Goal: Transaction & Acquisition: Purchase product/service

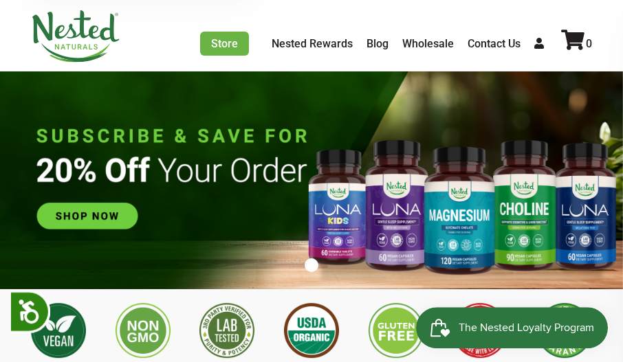
scroll to position [56, 0]
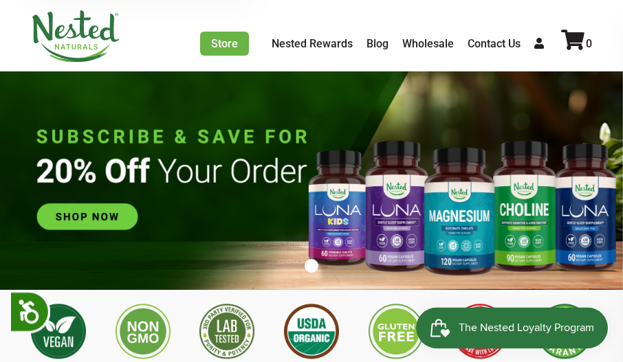
click at [94, 210] on img at bounding box center [311, 180] width 623 height 219
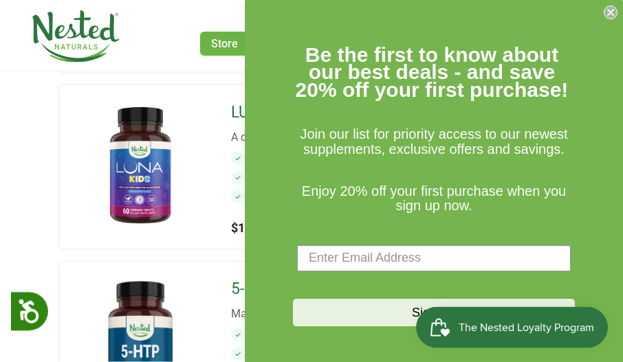
scroll to position [1363, 0]
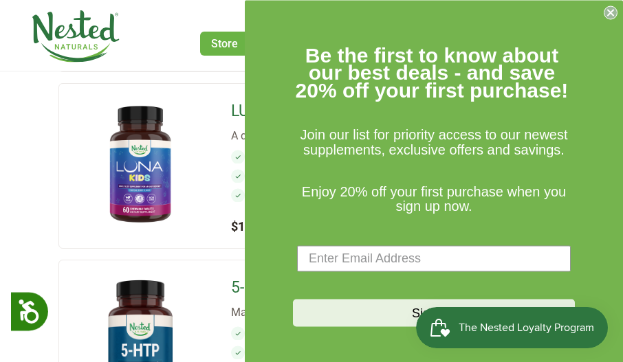
click at [94, 201] on img at bounding box center [140, 164] width 118 height 118
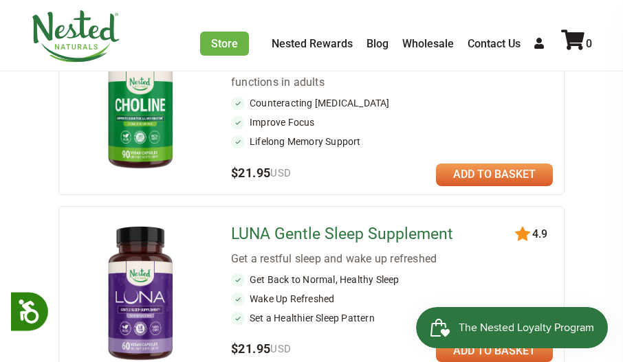
scroll to position [681, 0]
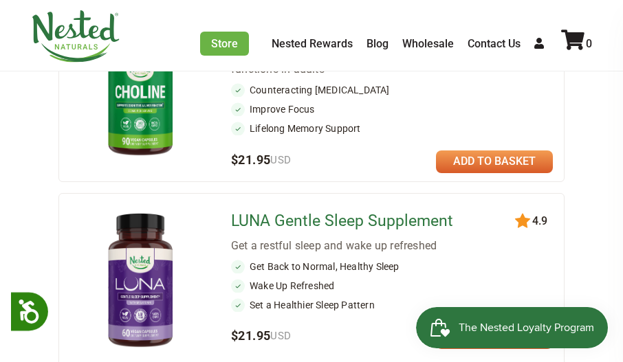
click at [134, 274] on img at bounding box center [140, 281] width 118 height 153
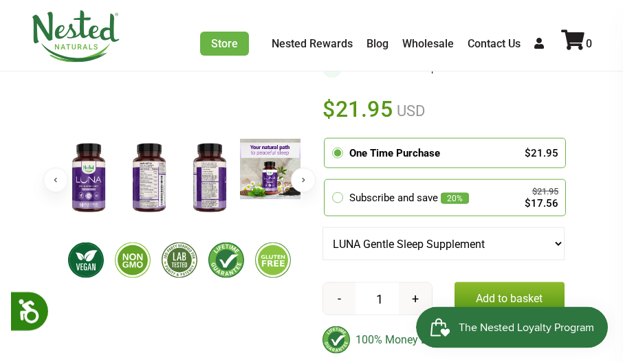
scroll to position [410, 0]
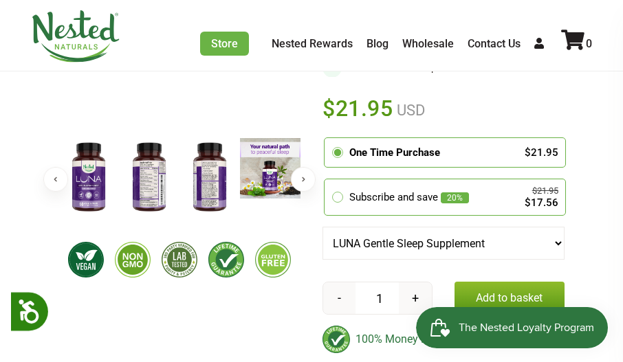
click at [339, 192] on icon at bounding box center [337, 197] width 12 height 12
click at [328, 181] on input "radio" at bounding box center [328, 181] width 0 height 0
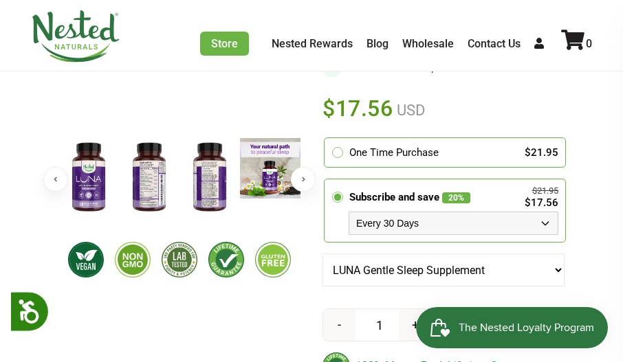
click at [543, 220] on select "Every 30 Days Every 60 Days Every 90 Days" at bounding box center [453, 223] width 210 height 23
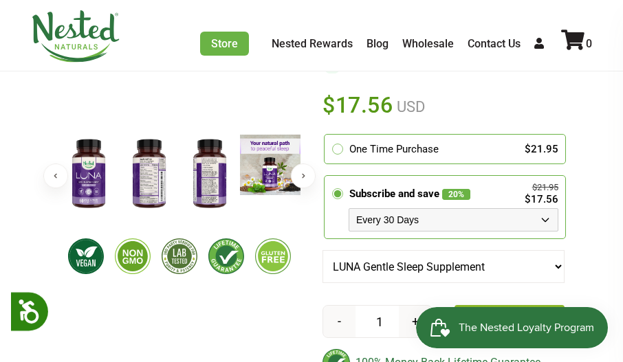
scroll to position [416, 0]
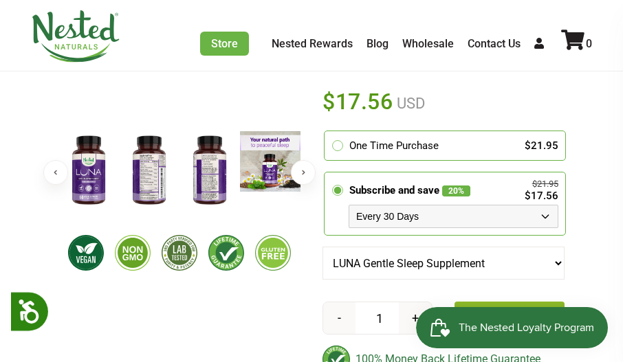
click at [551, 208] on select "Every 30 Days Every 60 Days Every 90 Days" at bounding box center [453, 216] width 210 height 23
select select "1129873487"
click at [151, 170] on img at bounding box center [149, 170] width 60 height 78
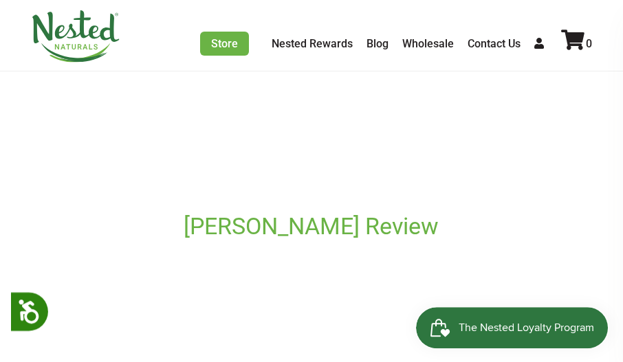
scroll to position [814, 0]
click at [537, 43] on icon at bounding box center [539, 43] width 10 height 11
click at [537, 44] on icon at bounding box center [539, 43] width 10 height 11
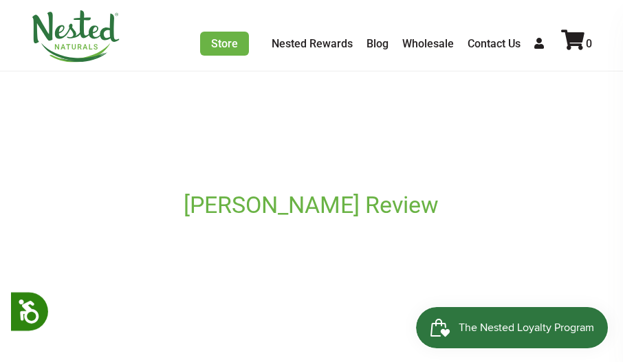
scroll to position [835, 0]
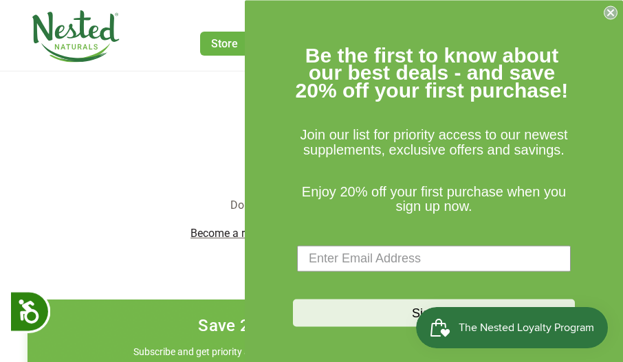
scroll to position [363, 0]
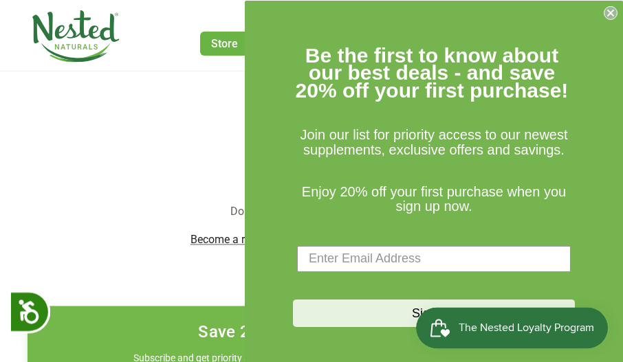
click at [614, 16] on circle "Close dialog" at bounding box center [610, 12] width 13 height 13
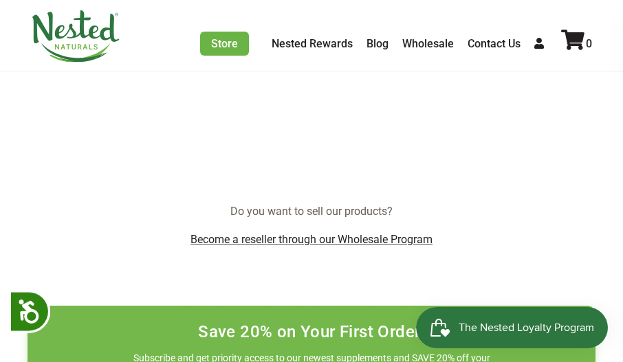
click at [537, 43] on icon at bounding box center [539, 43] width 10 height 11
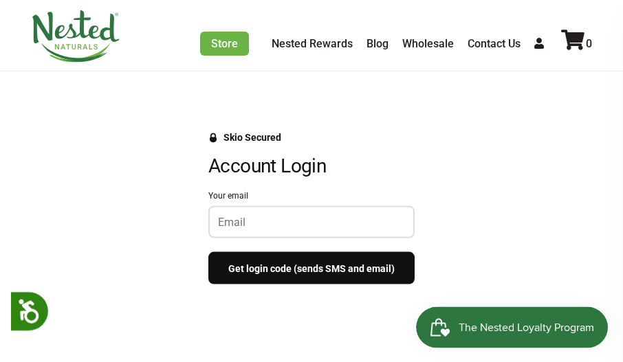
scroll to position [115, 0]
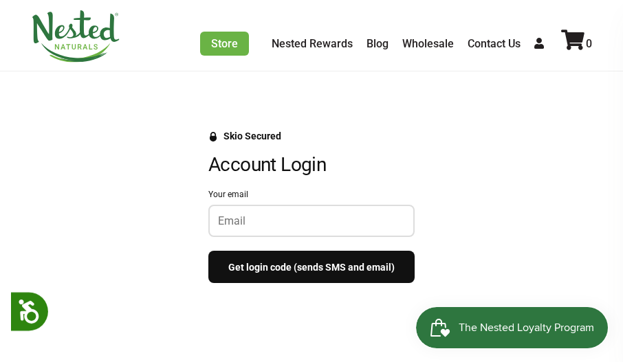
click at [221, 214] on input "Your email" at bounding box center [311, 220] width 187 height 13
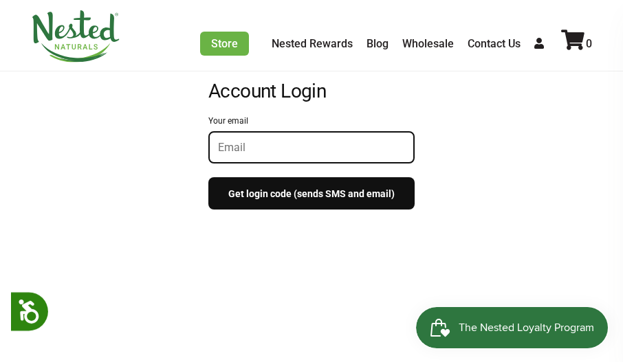
scroll to position [188, 0]
click at [218, 141] on input "Your email" at bounding box center [311, 147] width 187 height 13
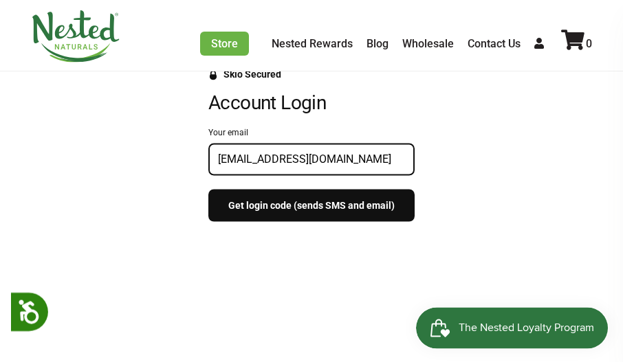
scroll to position [172, 0]
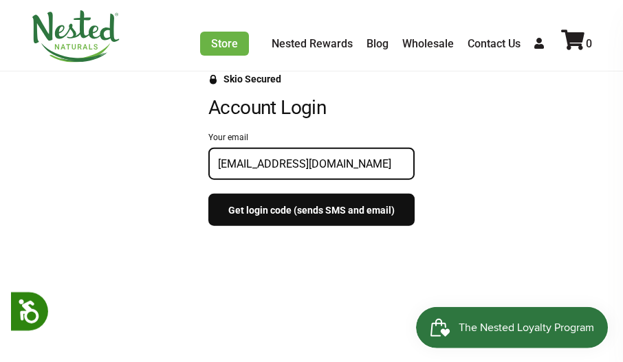
type input "Bondshasha@gmail.com"
click at [370, 202] on button "Get login code (sends SMS and email)" at bounding box center [311, 210] width 206 height 32
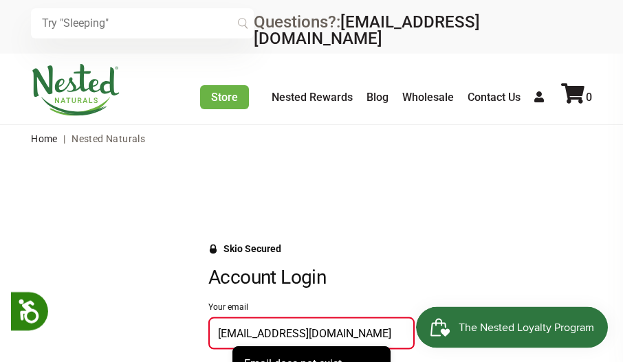
scroll to position [0, 0]
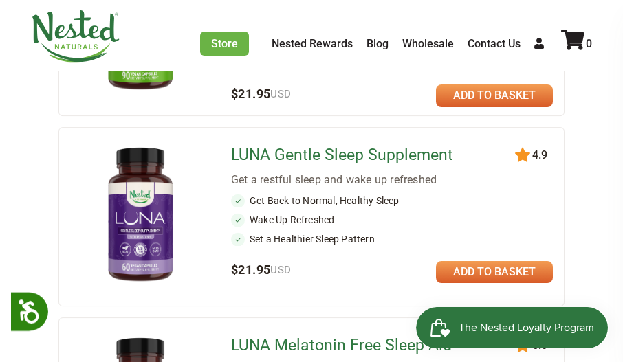
scroll to position [747, 0]
click at [399, 202] on ul "Get Back to Normal, Healthy Sleep Wake Up Refreshed Set a Healthier Sleep Patte…" at bounding box center [392, 220] width 322 height 52
click at [166, 186] on img at bounding box center [140, 215] width 118 height 153
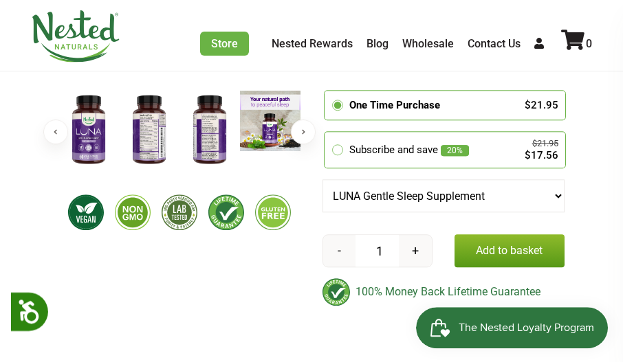
scroll to position [457, 0]
click at [558, 188] on select "LUNA Gentle Sleep Supplement LUNA Melatonin Free Sleep Aid" at bounding box center [443, 195] width 242 height 33
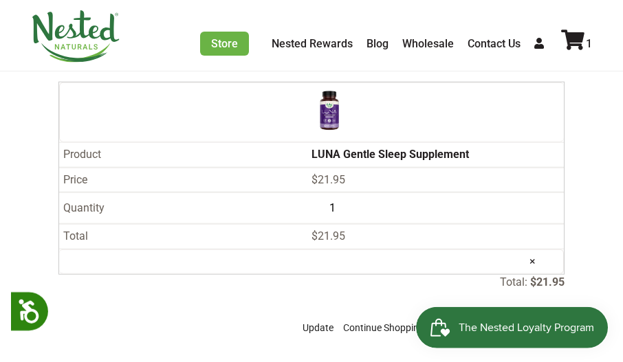
scroll to position [133, 0]
click at [536, 243] on link "×" at bounding box center [532, 260] width 28 height 35
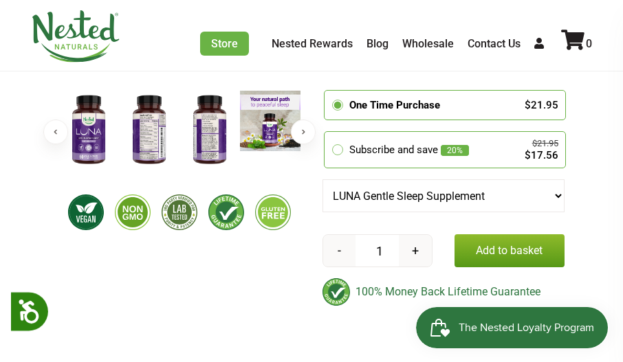
click at [338, 145] on icon at bounding box center [337, 150] width 12 height 12
click at [328, 134] on input "radio" at bounding box center [328, 134] width 0 height 0
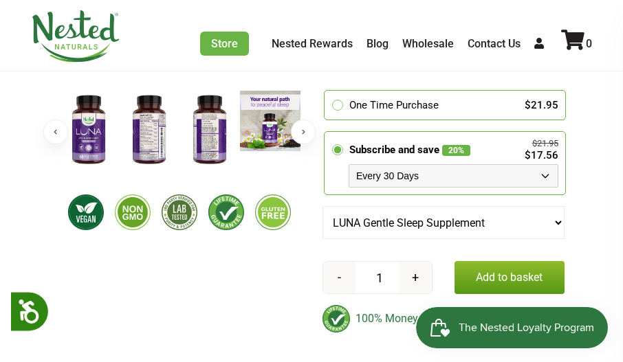
click at [548, 170] on select "Every 30 Days Every 60 Days Every 90 Days" at bounding box center [453, 175] width 210 height 23
select select "1129873487"
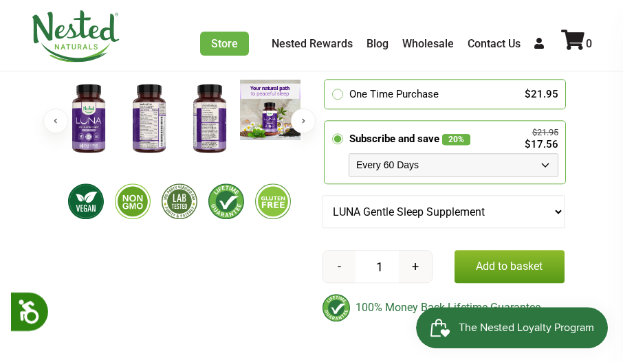
scroll to position [479, 0]
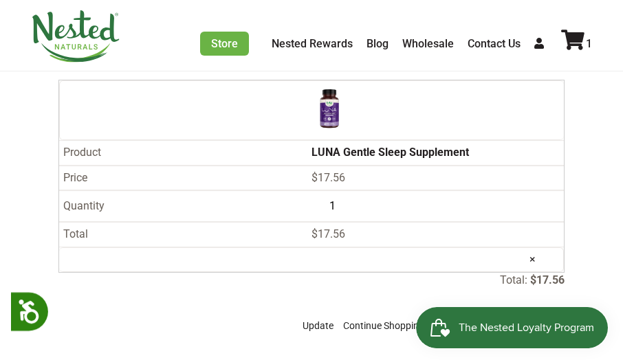
scroll to position [135, 0]
click at [428, 42] on link "Wholesale" at bounding box center [428, 43] width 52 height 13
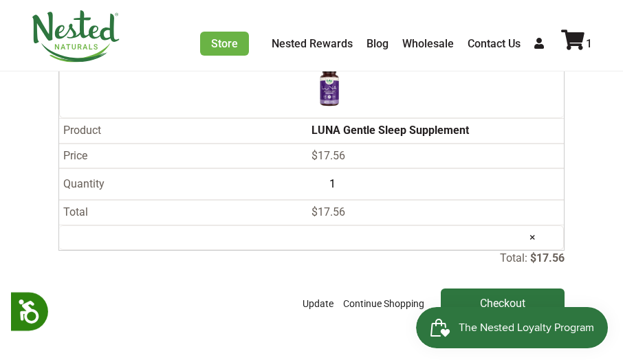
click at [536, 220] on link "×" at bounding box center [532, 237] width 28 height 35
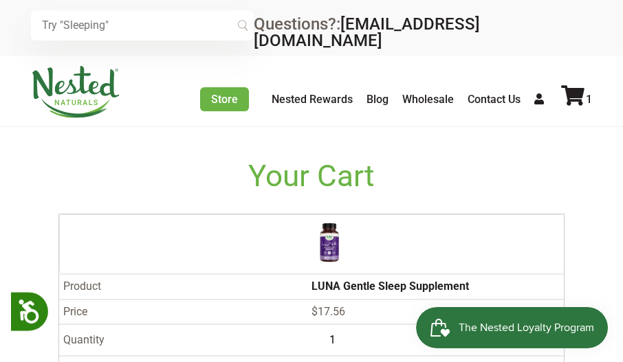
scroll to position [156, 0]
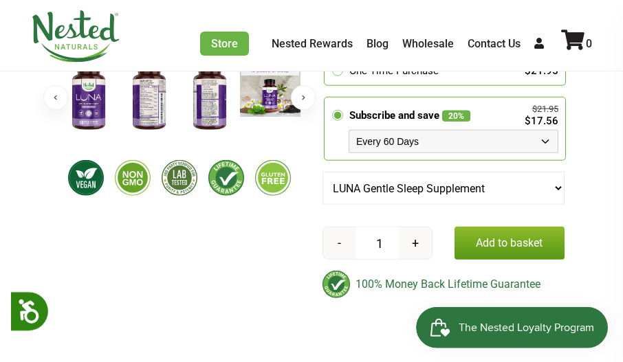
scroll to position [493, 0]
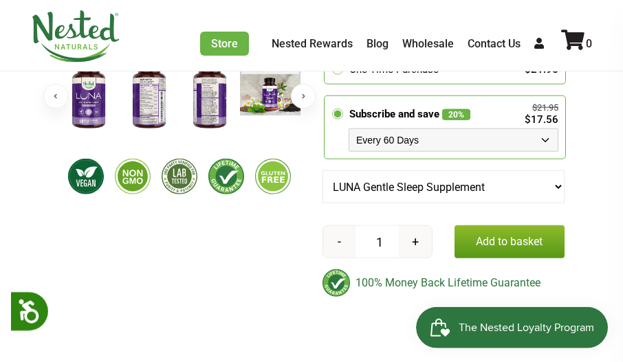
click at [546, 129] on select "Every 30 Days Every 60 Days Every 90 Days" at bounding box center [453, 140] width 210 height 23
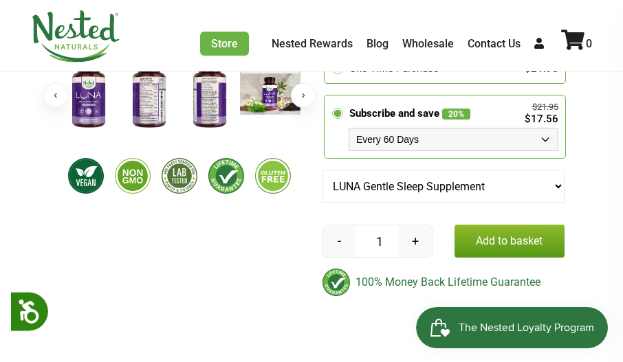
click at [507, 241] on button "Add to basket" at bounding box center [509, 241] width 110 height 33
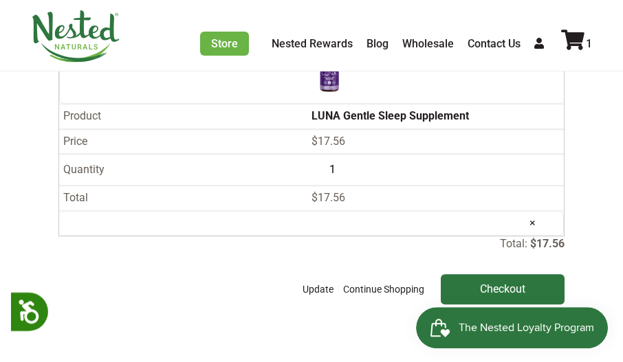
scroll to position [170, 0]
click at [511, 274] on input "Checkout" at bounding box center [503, 289] width 124 height 30
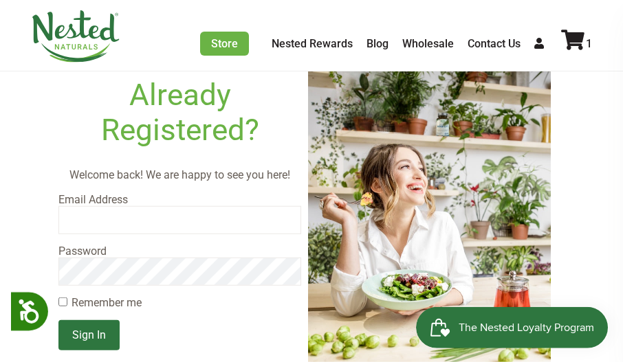
scroll to position [113, 0]
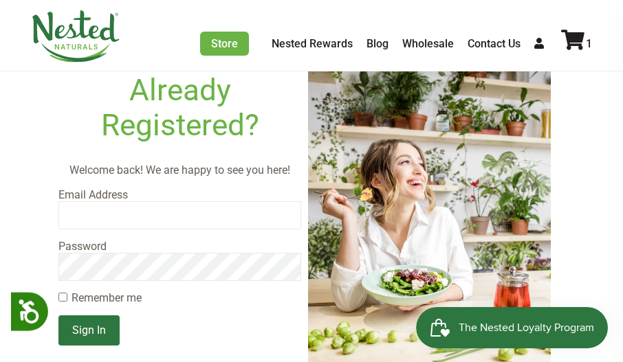
click at [89, 203] on input "email" at bounding box center [179, 214] width 243 height 27
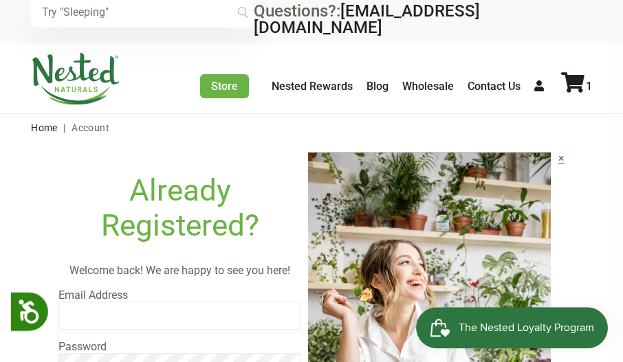
scroll to position [0, 0]
